Goal: Task Accomplishment & Management: Use online tool/utility

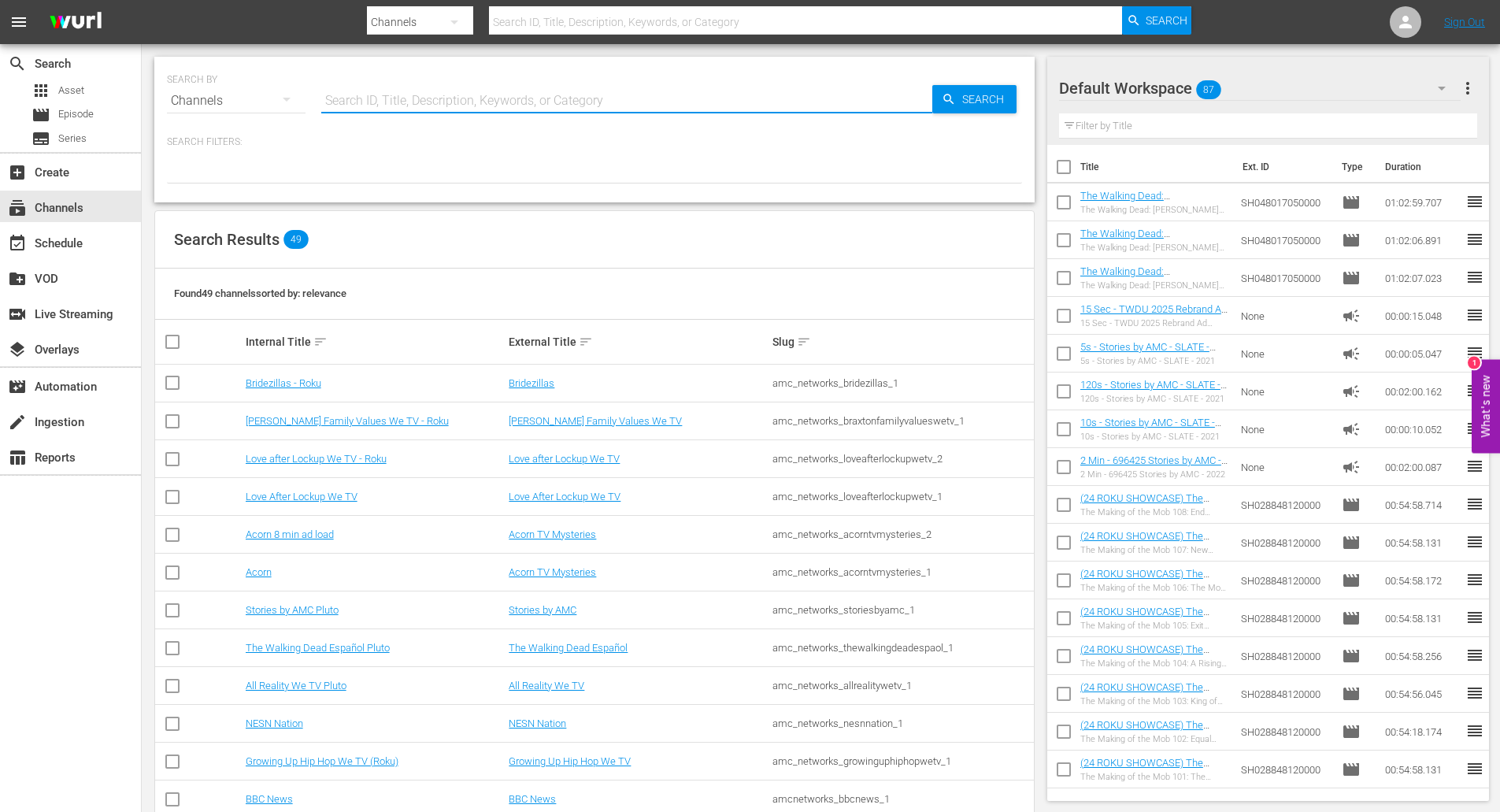
click at [338, 96] on input "text" at bounding box center [627, 101] width 612 height 38
type input "slightly"
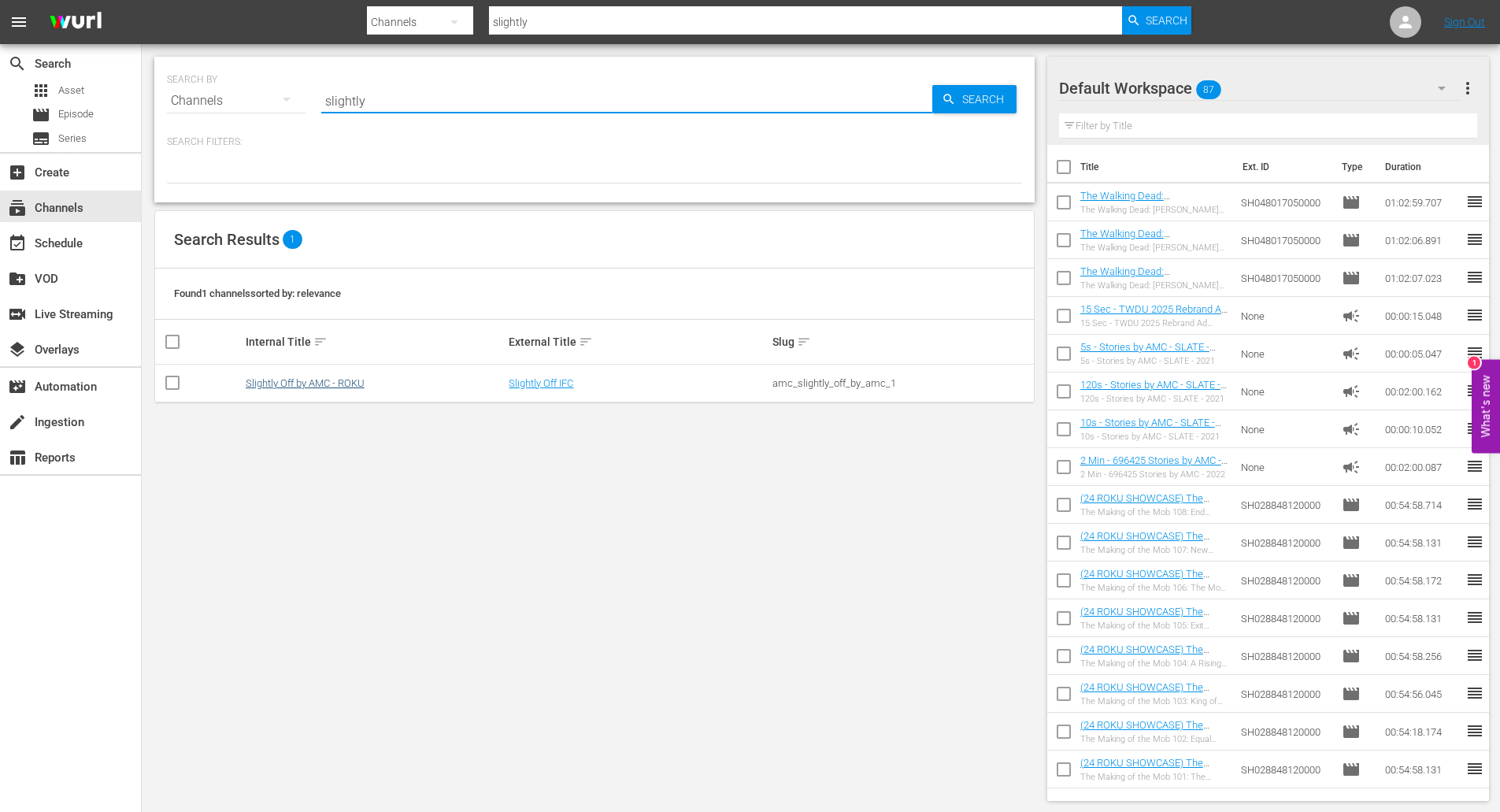
type input "slightly"
click at [288, 389] on link "Slightly Off by AMC - ROKU" at bounding box center [305, 383] width 119 height 12
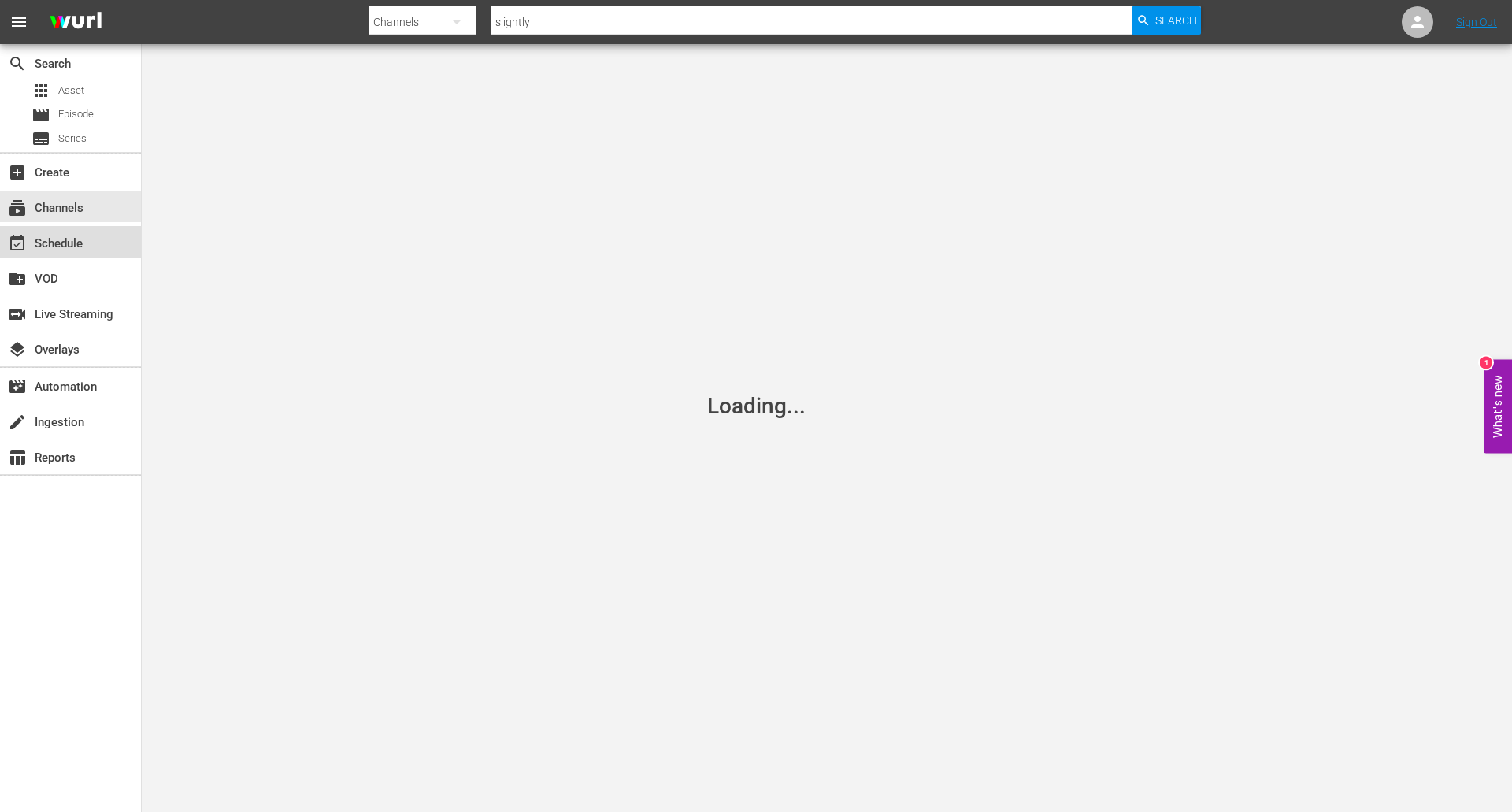
click at [75, 248] on div "event_available Schedule" at bounding box center [44, 241] width 88 height 14
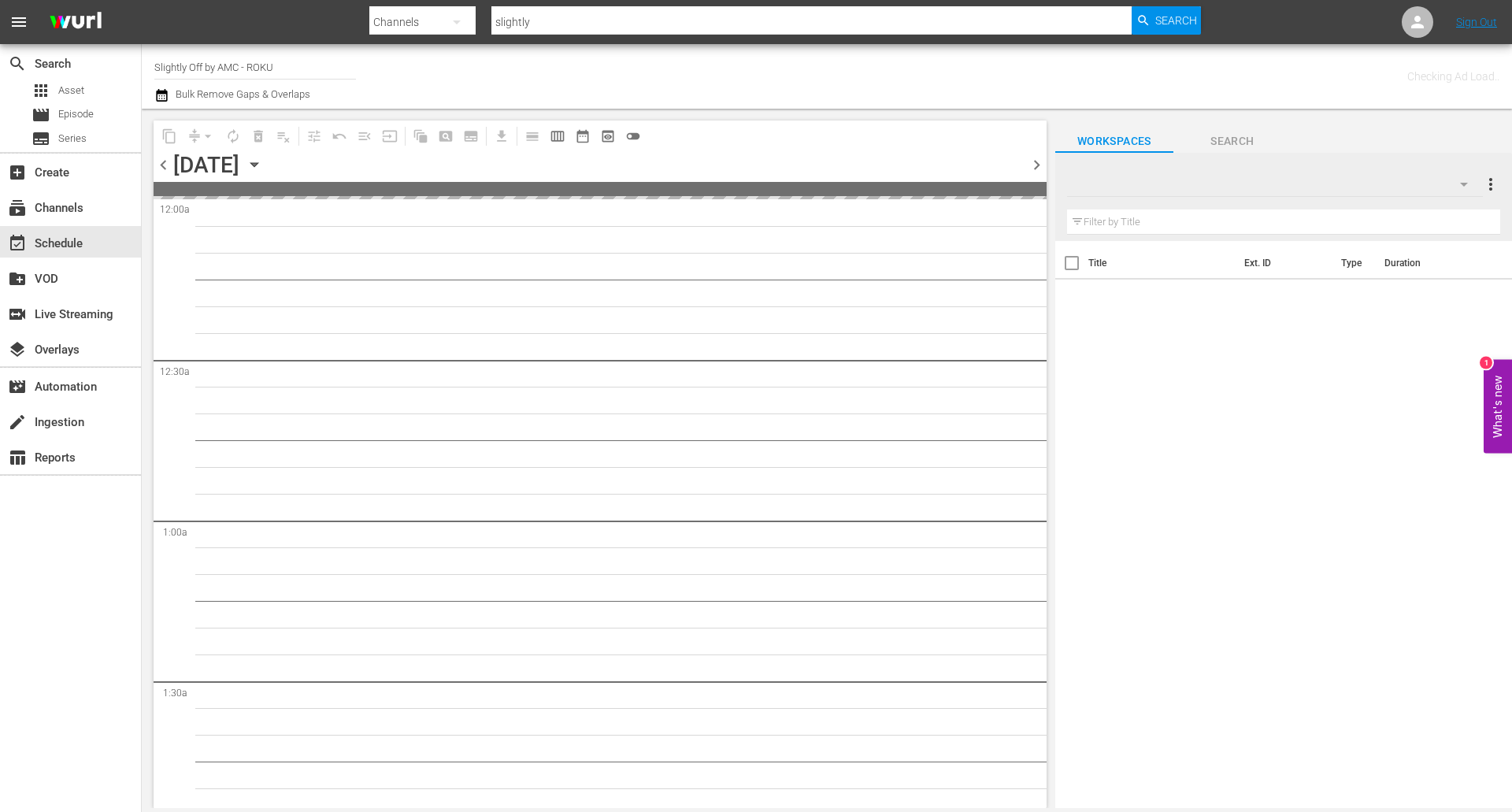
click at [263, 160] on icon "button" at bounding box center [254, 165] width 17 height 17
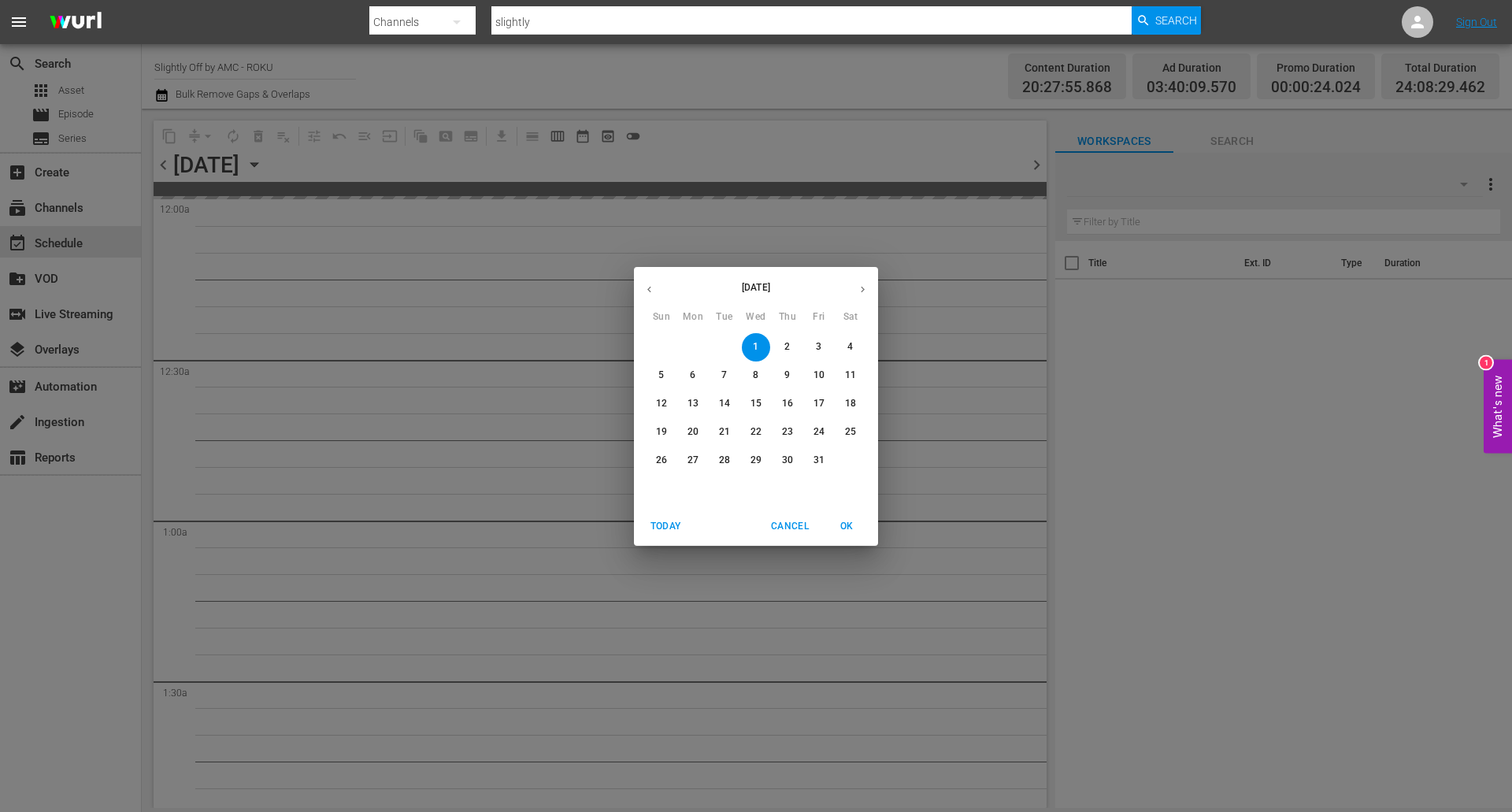
click at [658, 400] on p "12" at bounding box center [661, 404] width 11 height 13
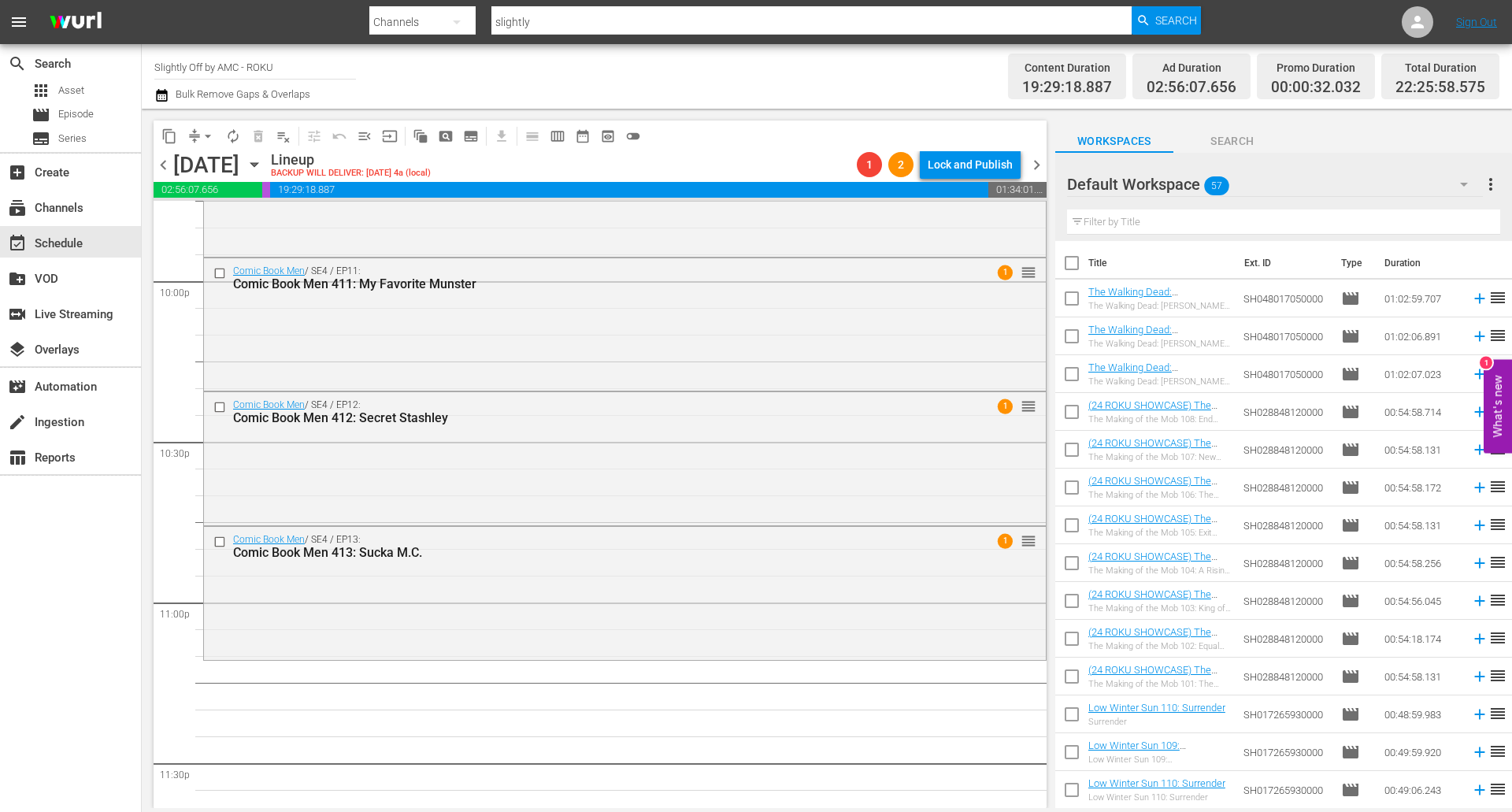
scroll to position [7105, 0]
